Goal: Task Accomplishment & Management: Manage account settings

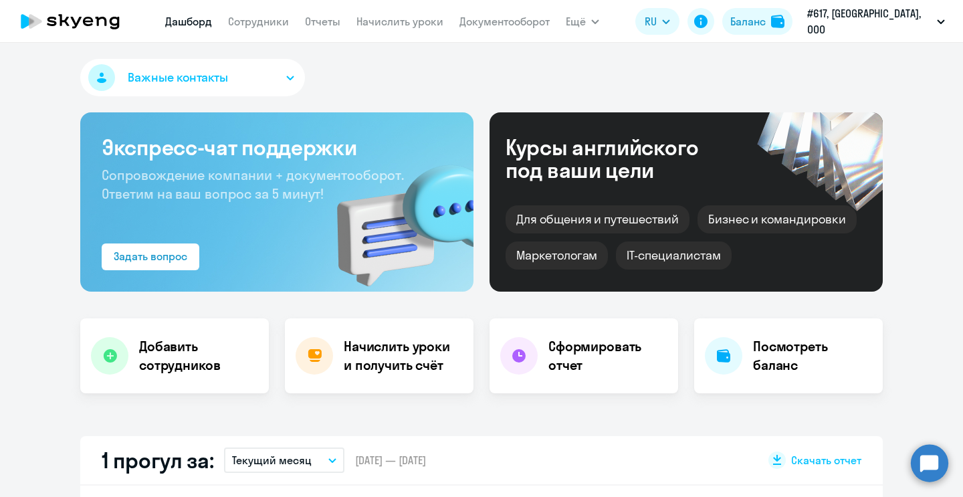
select select "30"
click at [438, 21] on link "Начислить уроки" at bounding box center [399, 21] width 87 height 13
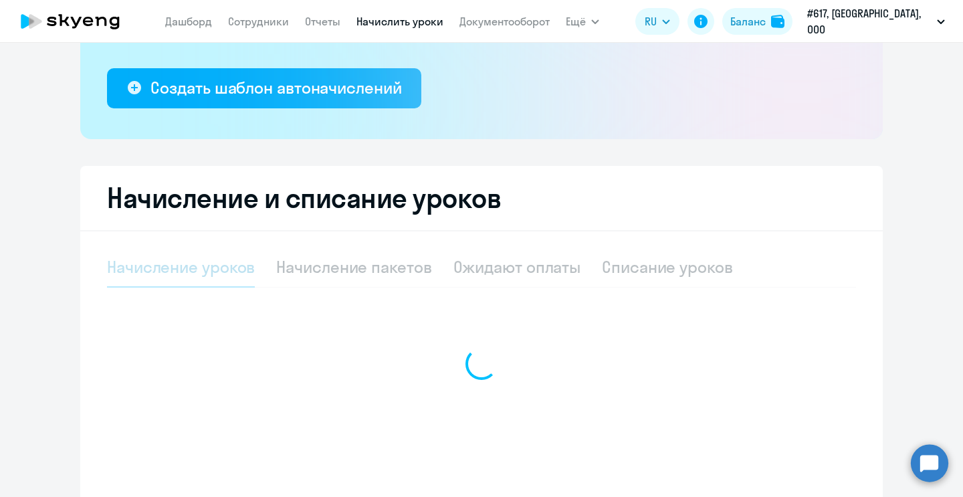
scroll to position [294, 0]
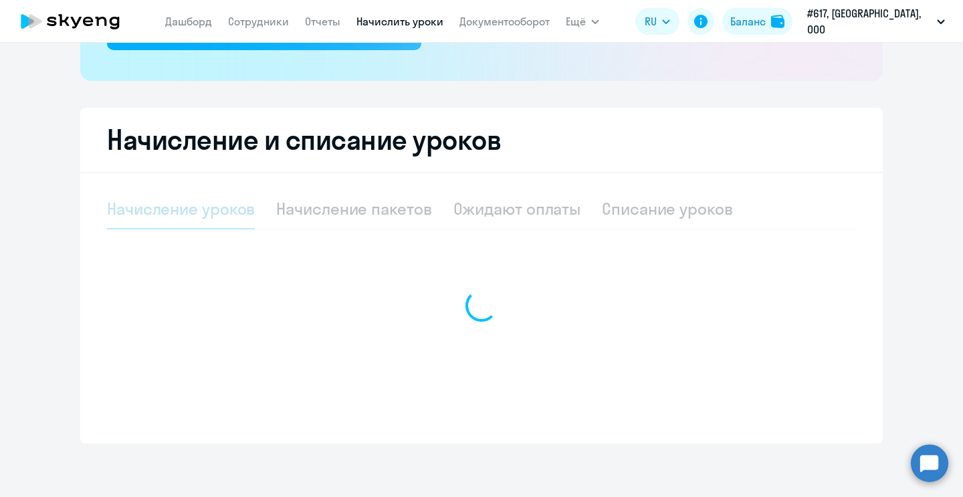
select select "10"
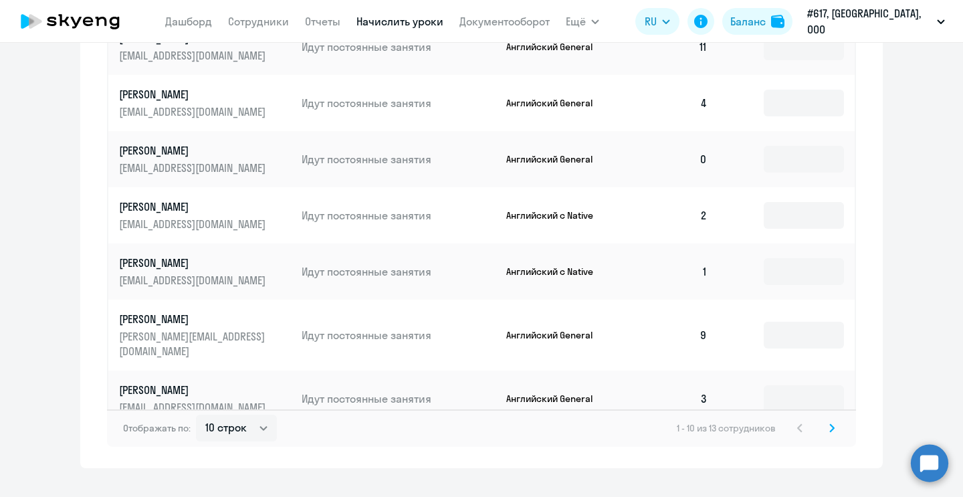
scroll to position [850, 0]
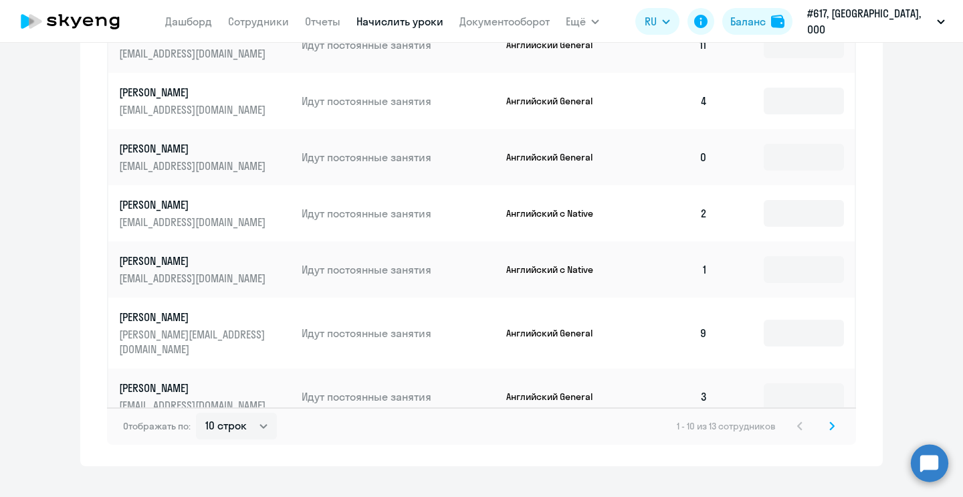
click at [830, 421] on icon at bounding box center [831, 425] width 5 height 9
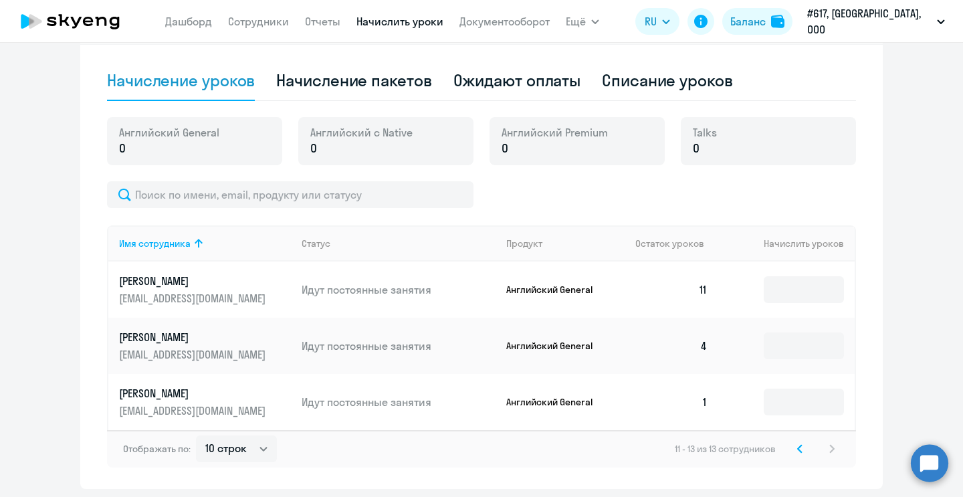
scroll to position [423, 0]
click at [800, 389] on input at bounding box center [804, 401] width 80 height 27
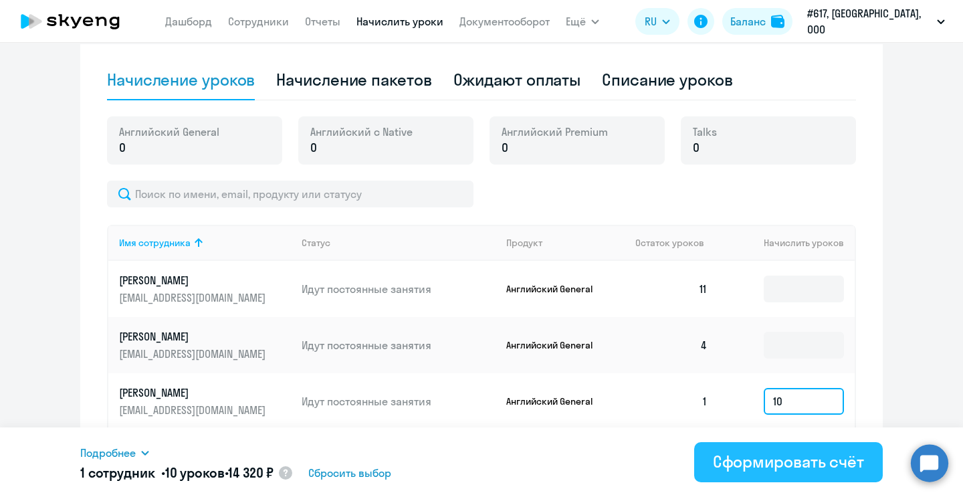
type input "10"
click at [808, 468] on div "Сформировать счёт" at bounding box center [788, 461] width 151 height 21
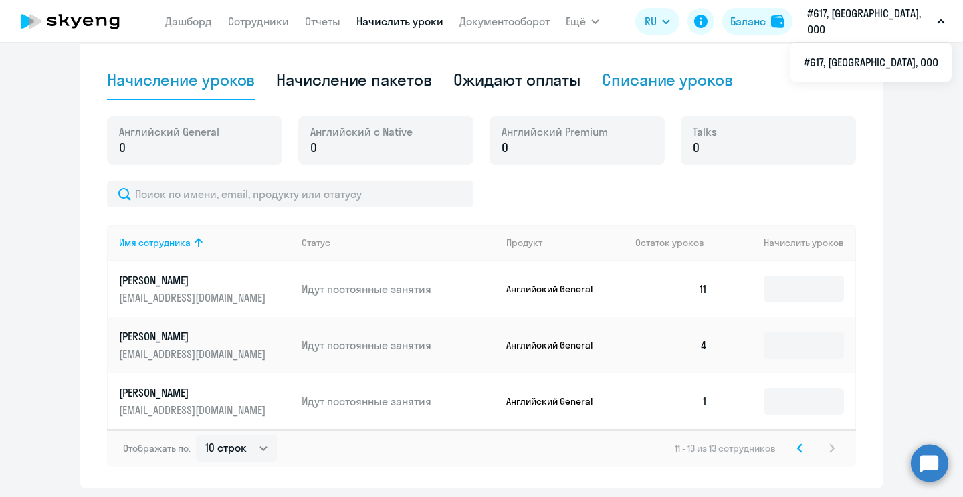
click at [636, 60] on div "Списание уроков" at bounding box center [667, 80] width 131 height 40
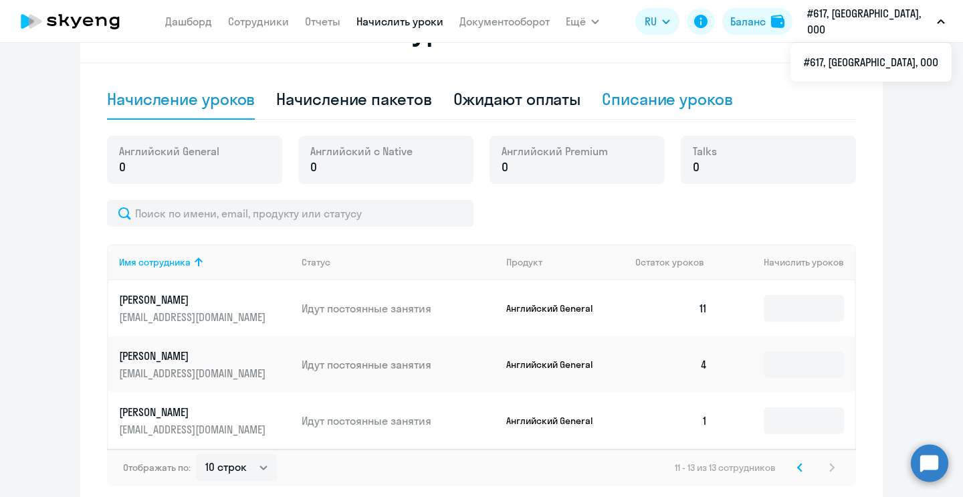
select select "10"
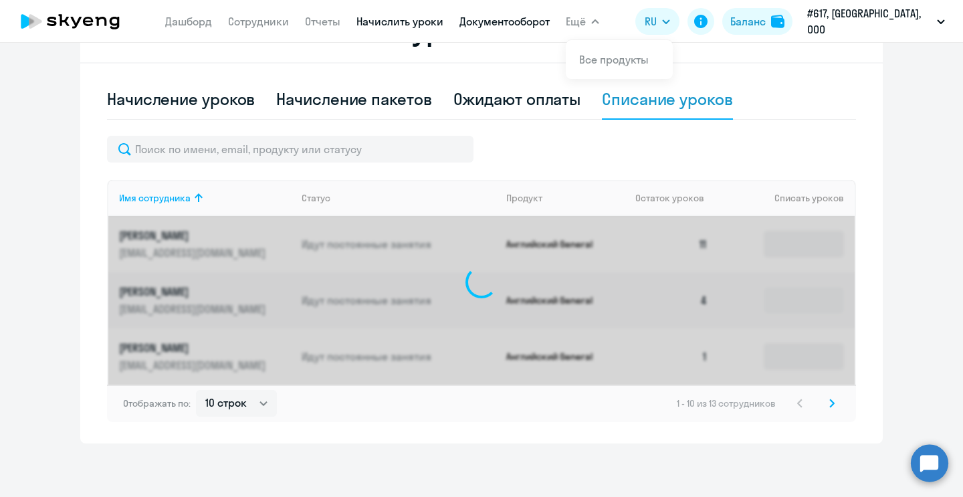
click at [550, 22] on link "Документооборот" at bounding box center [504, 21] width 90 height 13
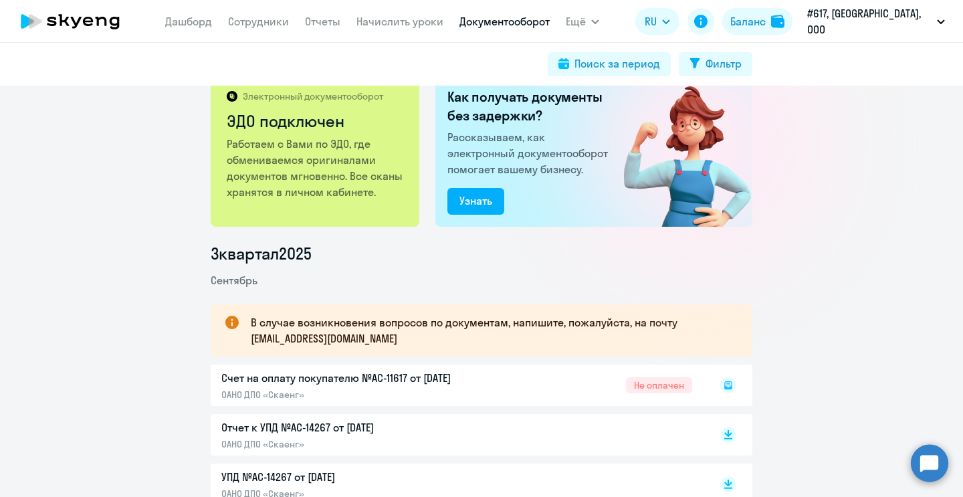
scroll to position [45, 0]
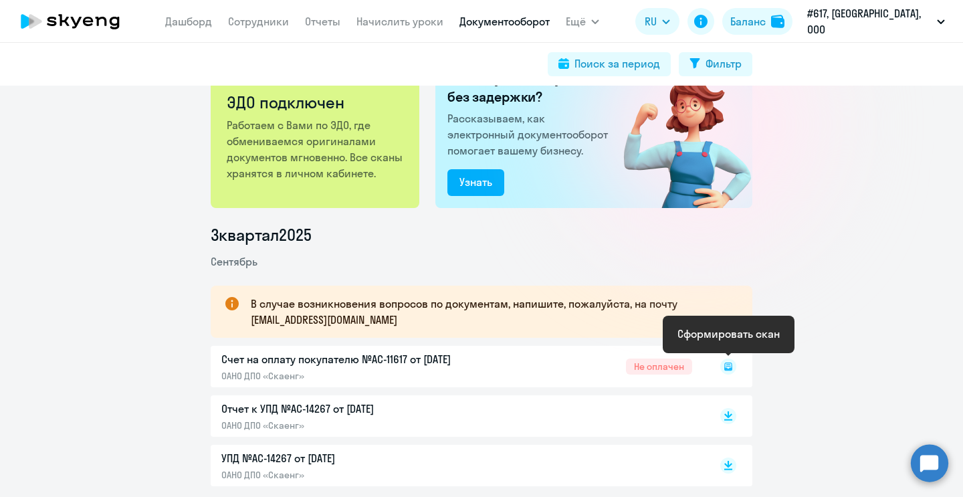
click at [727, 367] on rect at bounding box center [728, 366] width 16 height 16
click at [729, 366] on rect at bounding box center [728, 366] width 16 height 16
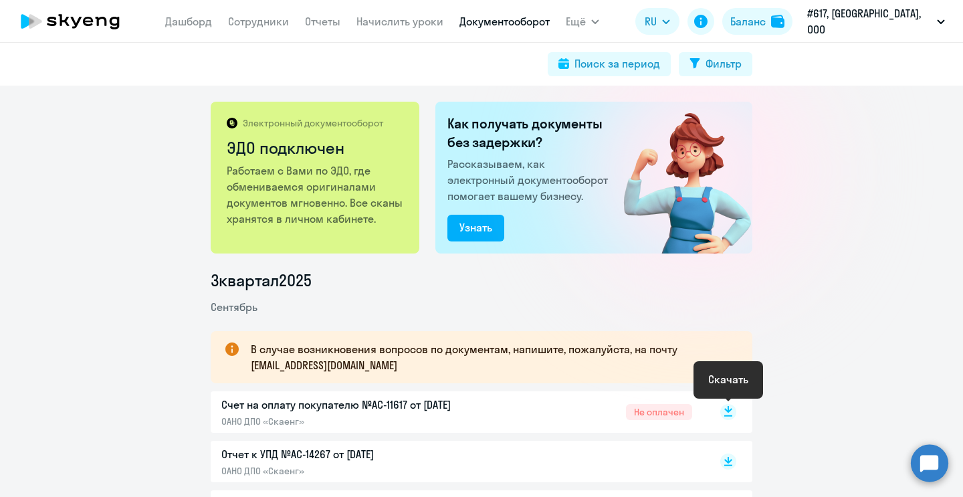
click at [731, 410] on rect at bounding box center [728, 412] width 16 height 16
